Goal: Task Accomplishment & Management: Complete application form

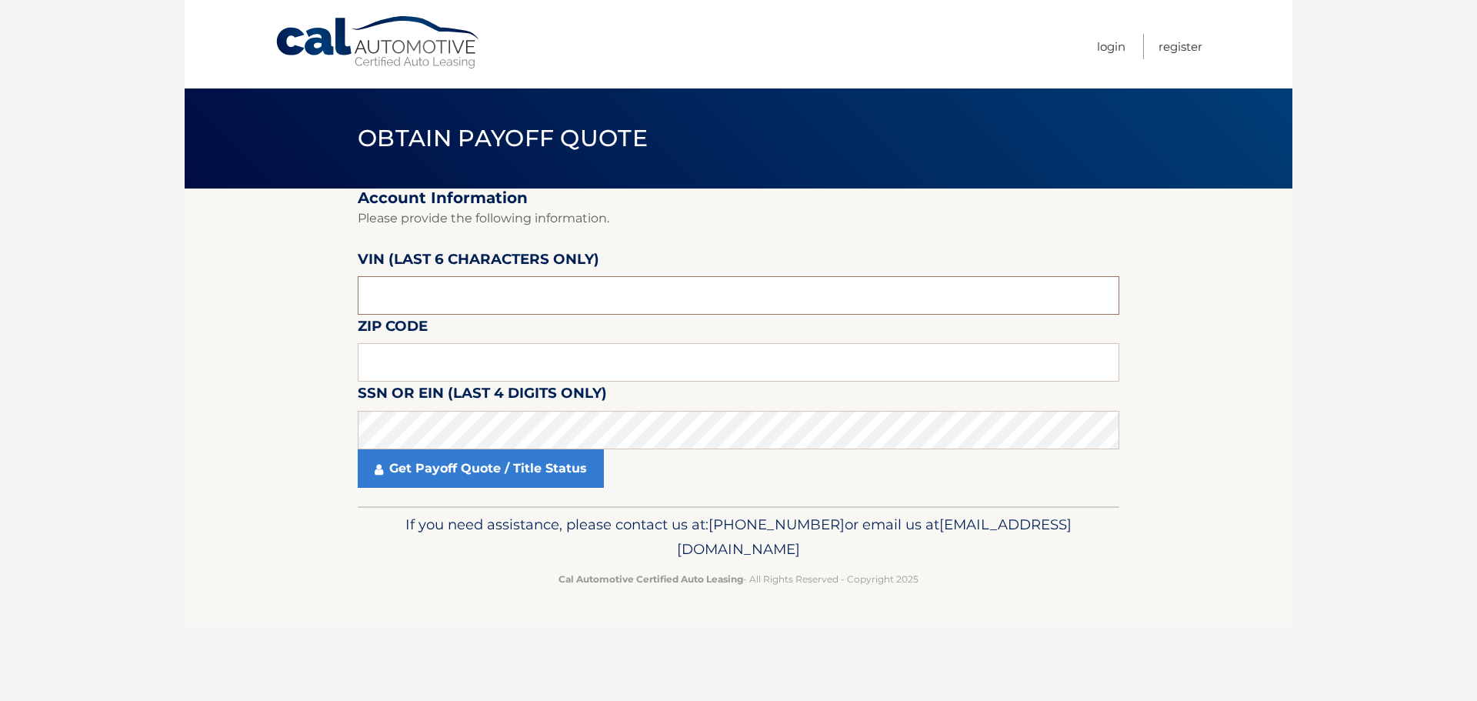
drag, startPoint x: 469, startPoint y: 292, endPoint x: 458, endPoint y: 295, distance: 11.9
click at [469, 292] on input "text" at bounding box center [739, 295] width 762 height 38
drag, startPoint x: 1237, startPoint y: 641, endPoint x: 1151, endPoint y: 617, distance: 89.4
click at [1235, 641] on div "Cal Automotive Menu Login Register Obtain Payoff Quote ×" at bounding box center [739, 350] width 1108 height 701
click at [630, 365] on input "text" at bounding box center [739, 362] width 762 height 38
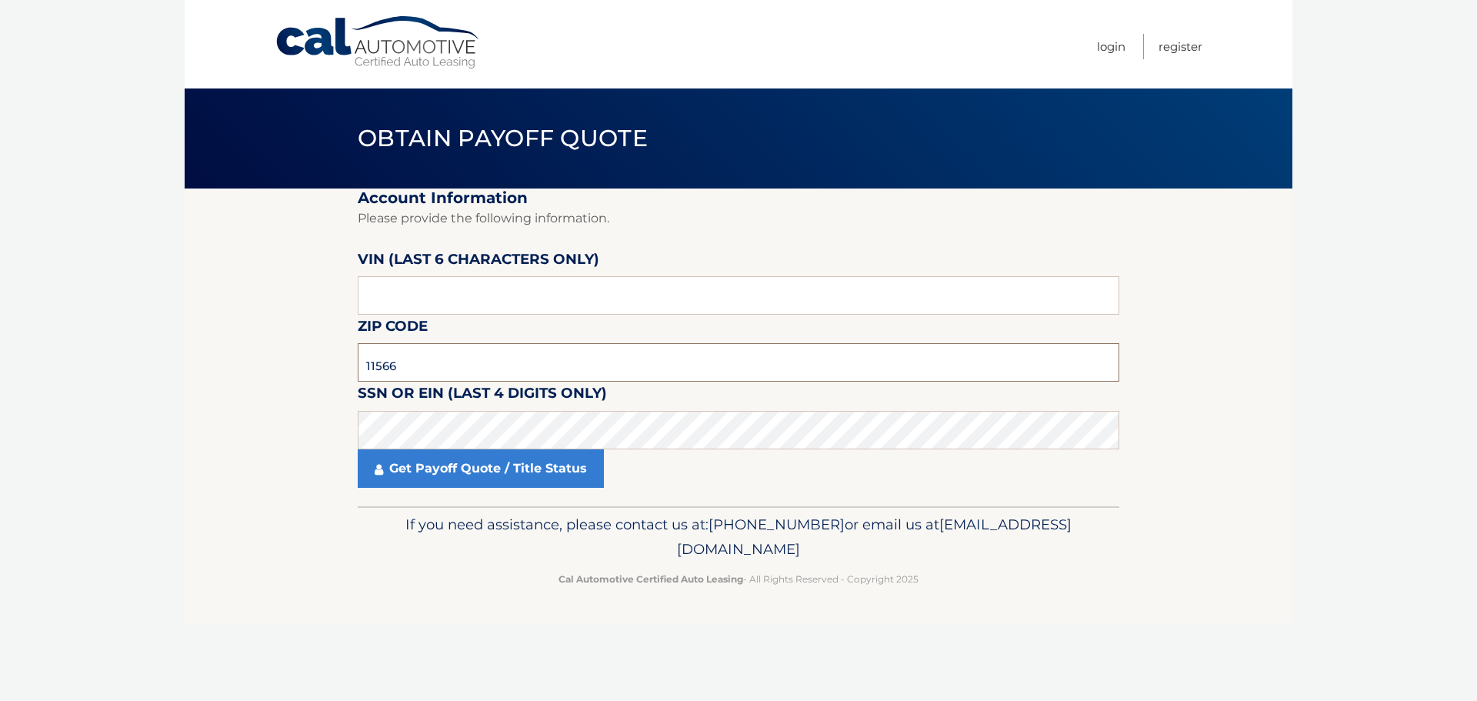
type input "11566"
click at [519, 300] on input "text" at bounding box center [739, 295] width 762 height 38
drag, startPoint x: 1157, startPoint y: 372, endPoint x: 983, endPoint y: 366, distance: 174.0
click at [1156, 372] on section "Account Information Please provide the following information. [PERSON_NAME] (la…" at bounding box center [739, 347] width 1108 height 318
click at [371, 298] on input "text" at bounding box center [739, 295] width 762 height 38
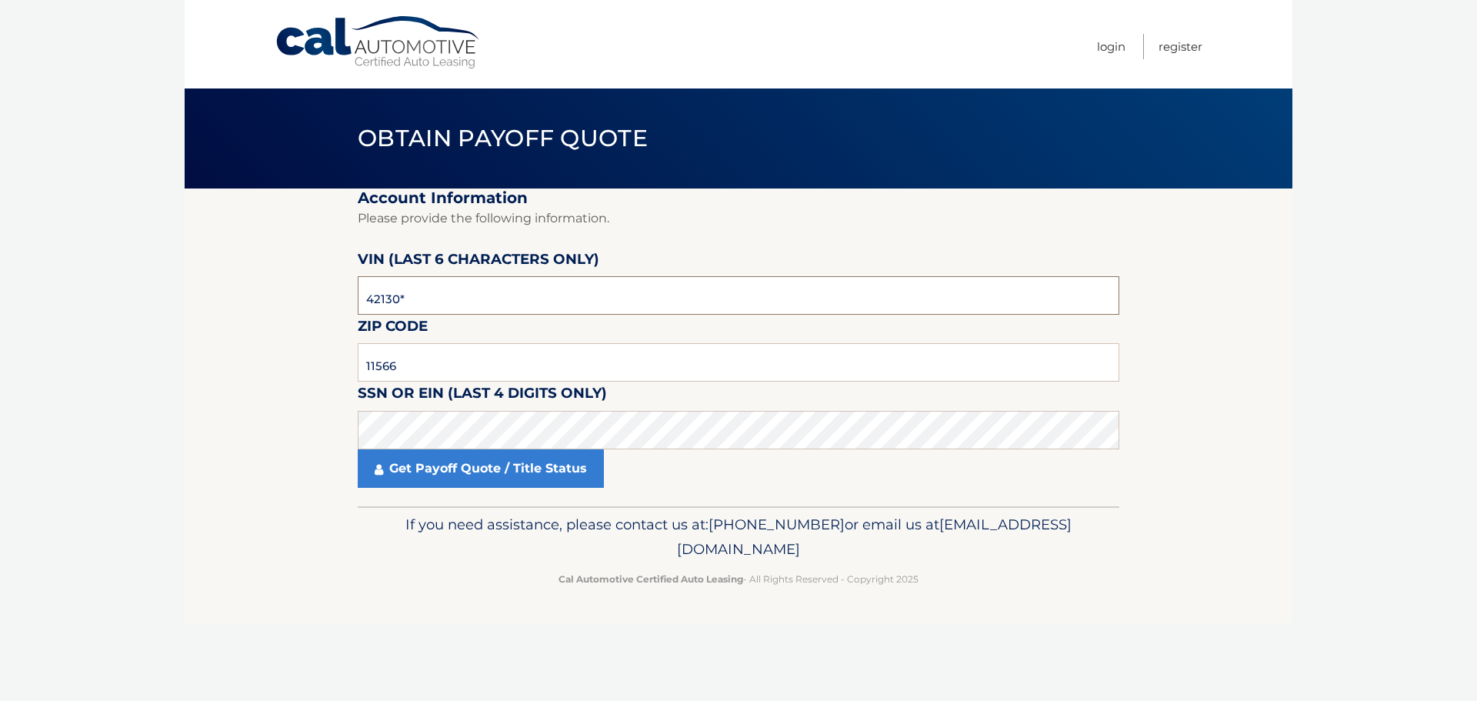
type input "421308"
click button "For Originating Dealer" at bounding box center [0, 0] width 0 height 0
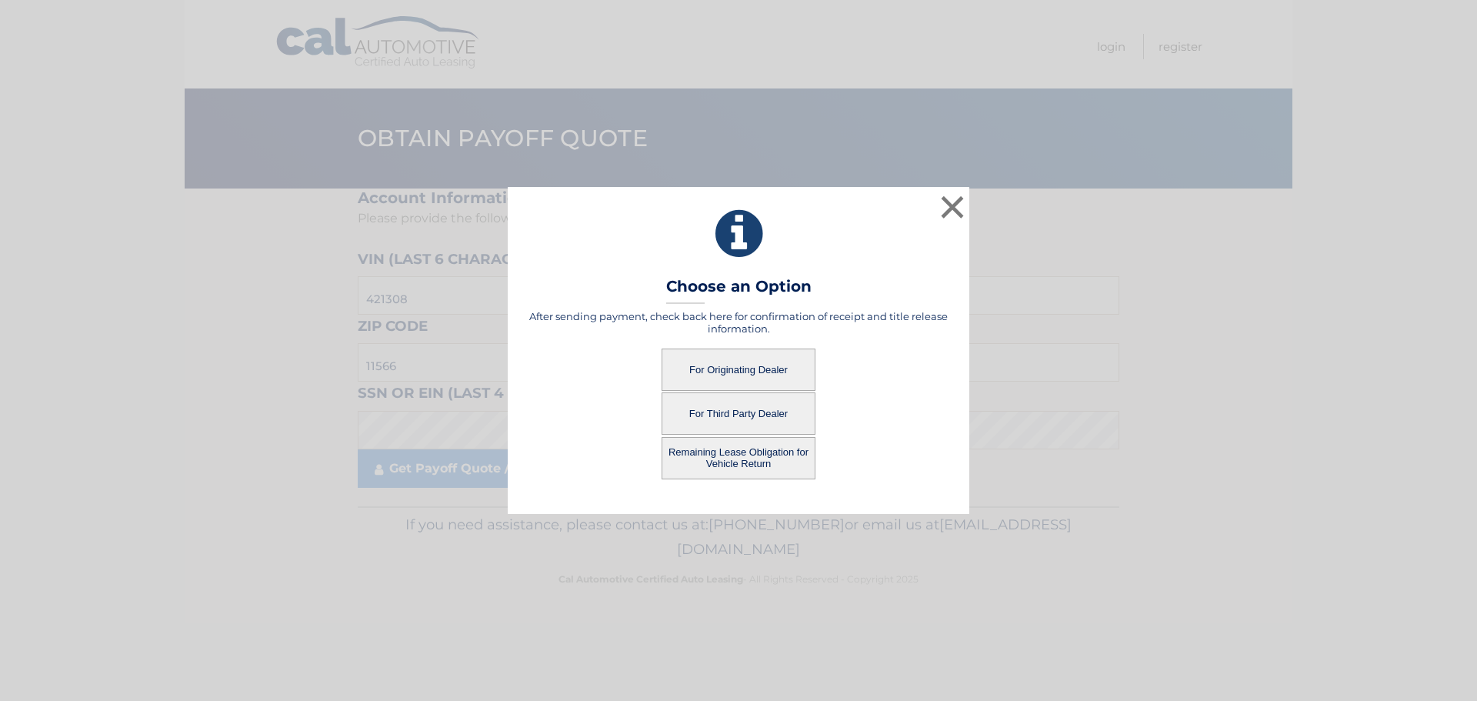
click at [746, 361] on button "For Originating Dealer" at bounding box center [739, 370] width 154 height 42
